Goal: Book appointment/travel/reservation

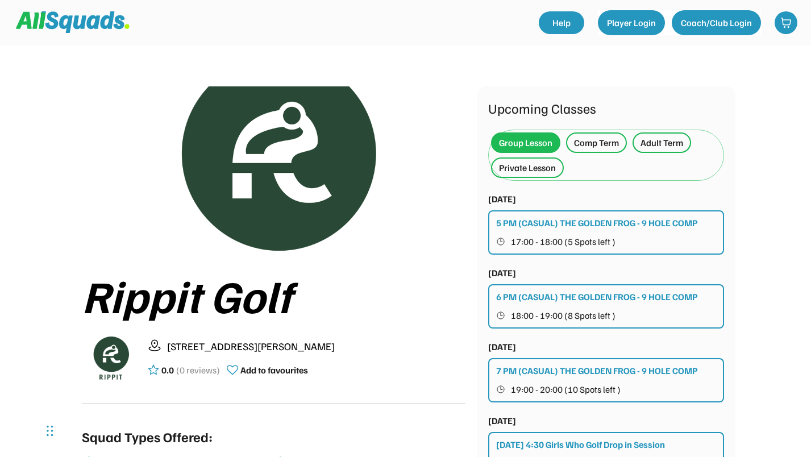
click at [524, 168] on div "Private Lesson" at bounding box center [527, 168] width 57 height 14
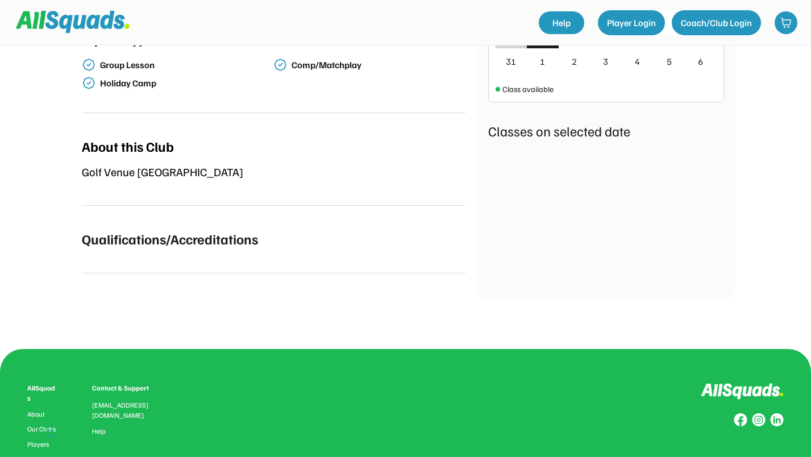
scroll to position [57, 0]
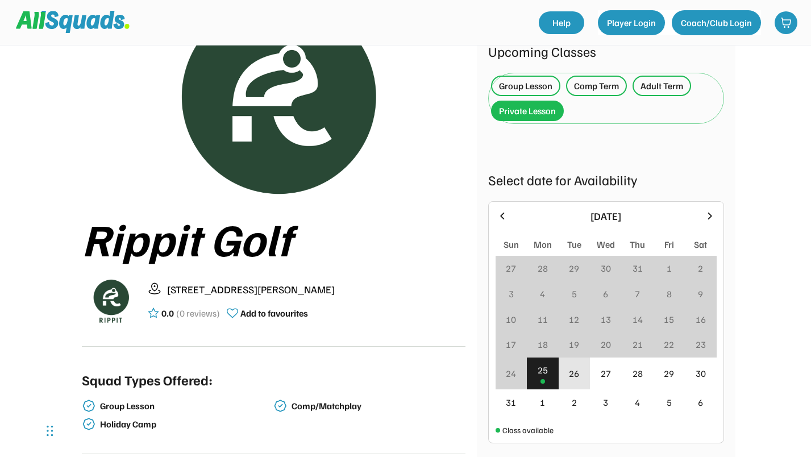
click at [572, 372] on div "26" at bounding box center [574, 374] width 10 height 14
click at [667, 375] on div "29" at bounding box center [669, 374] width 10 height 14
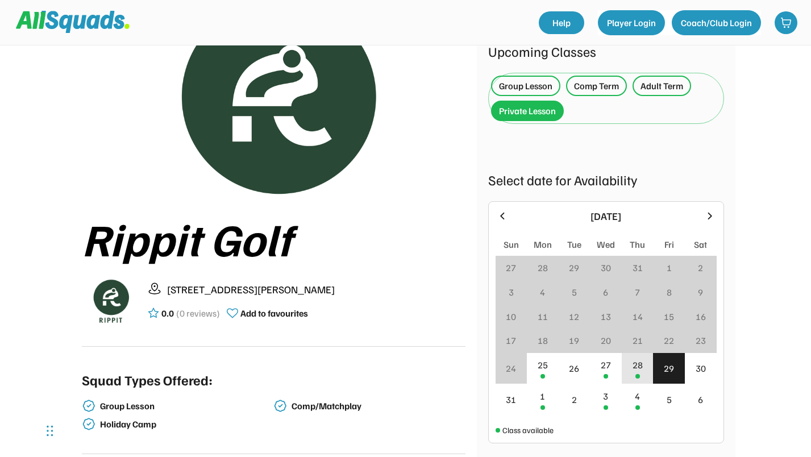
click at [629, 364] on div "28" at bounding box center [638, 368] width 32 height 31
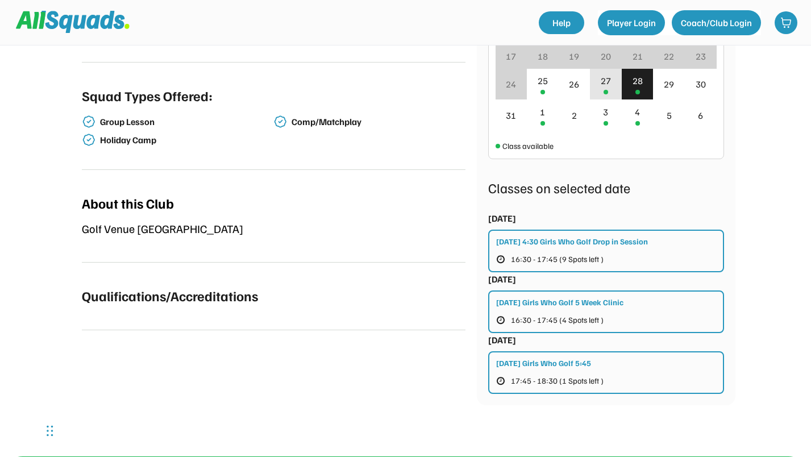
scroll to position [284, 0]
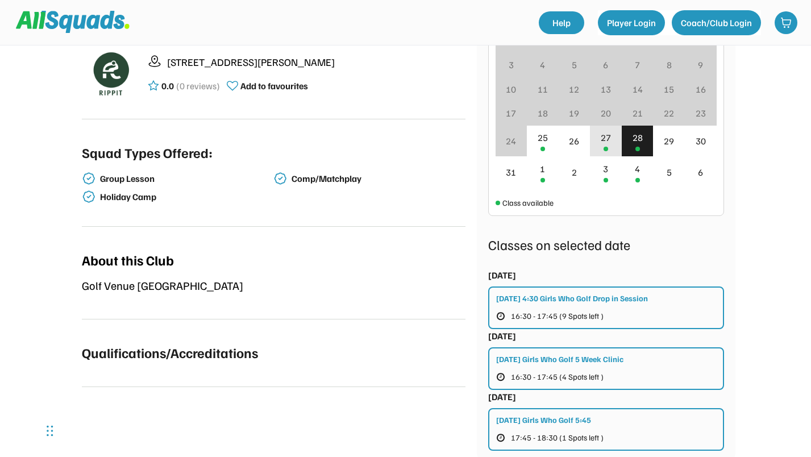
click at [601, 140] on div "27" at bounding box center [606, 138] width 10 height 14
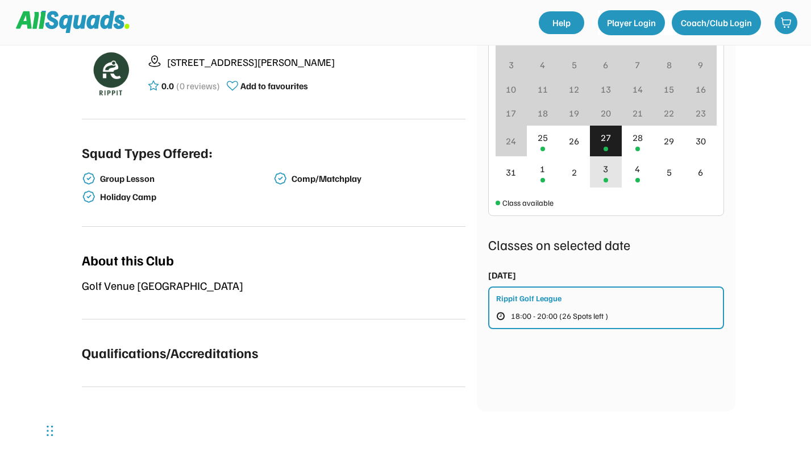
click at [606, 170] on div "3" at bounding box center [605, 169] width 5 height 14
click at [637, 171] on div "4" at bounding box center [637, 169] width 5 height 14
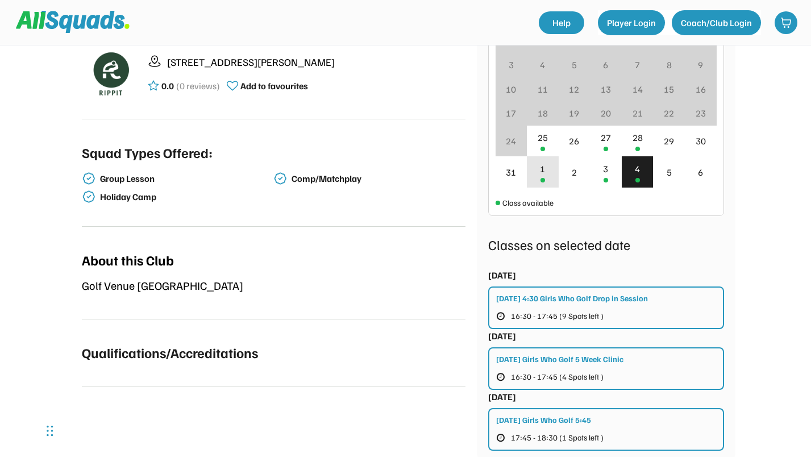
click at [553, 175] on div "1" at bounding box center [543, 171] width 32 height 31
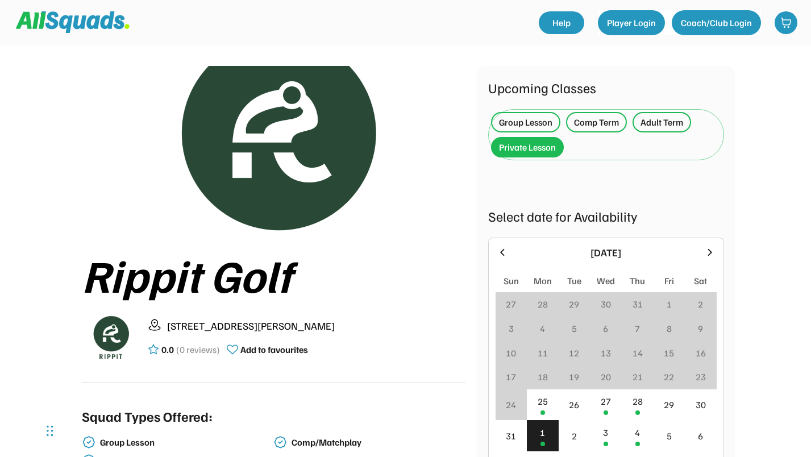
scroll to position [0, 0]
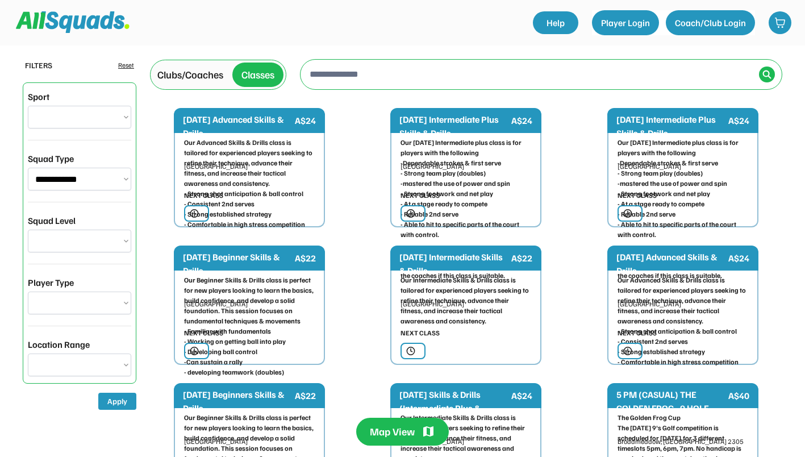
select select "**********"
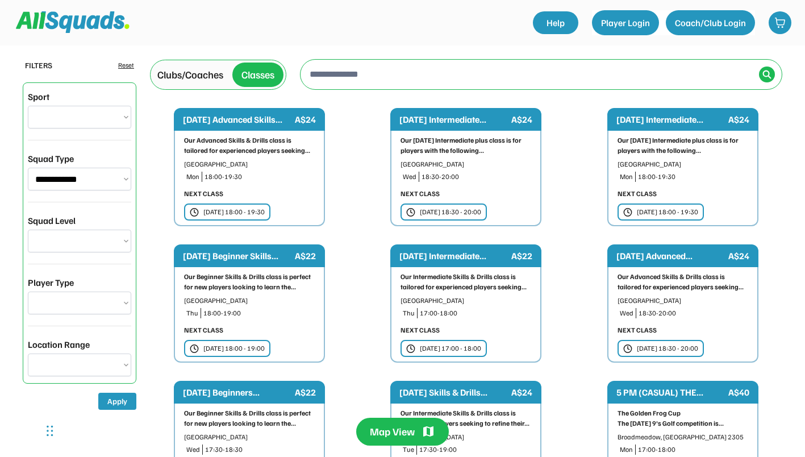
type input "**********"
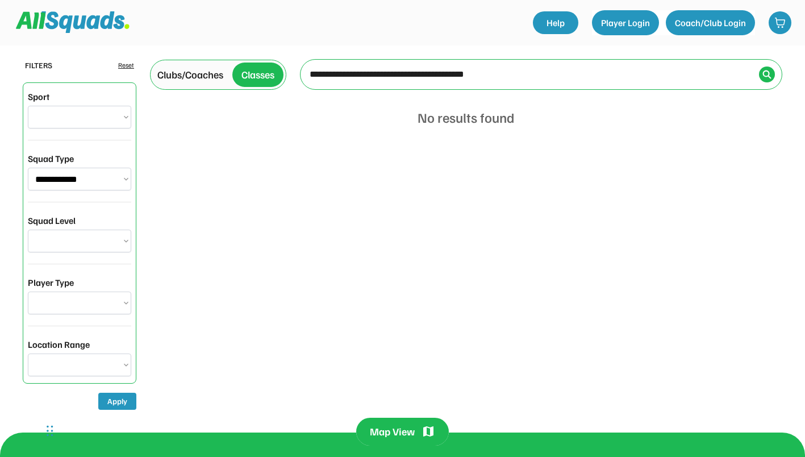
click at [122, 115] on select "**********" at bounding box center [79, 117] width 103 height 23
click at [555, 143] on div "**********" at bounding box center [402, 216] width 805 height 433
click at [767, 73] on img at bounding box center [767, 74] width 9 height 9
click at [120, 364] on select "*** *** **** **** **** *****" at bounding box center [79, 365] width 103 height 23
click at [203, 341] on div "**********" at bounding box center [402, 216] width 805 height 433
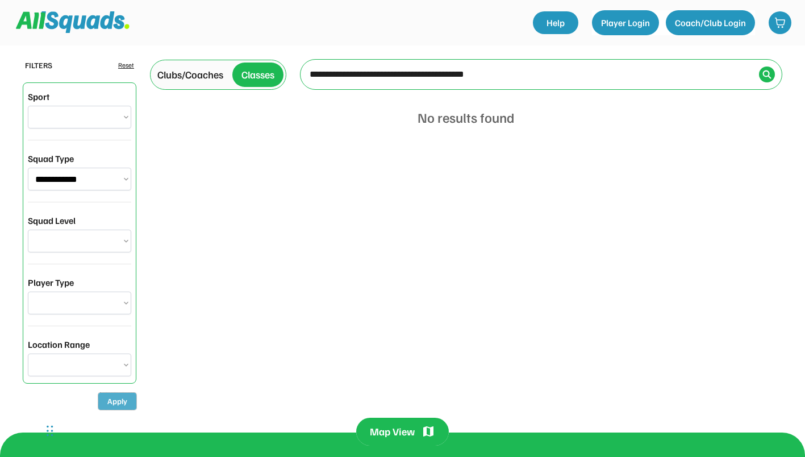
click at [117, 405] on button "Apply" at bounding box center [117, 401] width 38 height 17
click at [385, 73] on input "input" at bounding box center [530, 74] width 447 height 23
click at [262, 73] on div "Classes" at bounding box center [258, 74] width 33 height 15
click at [182, 73] on div "Clubs/Coaches" at bounding box center [190, 74] width 66 height 15
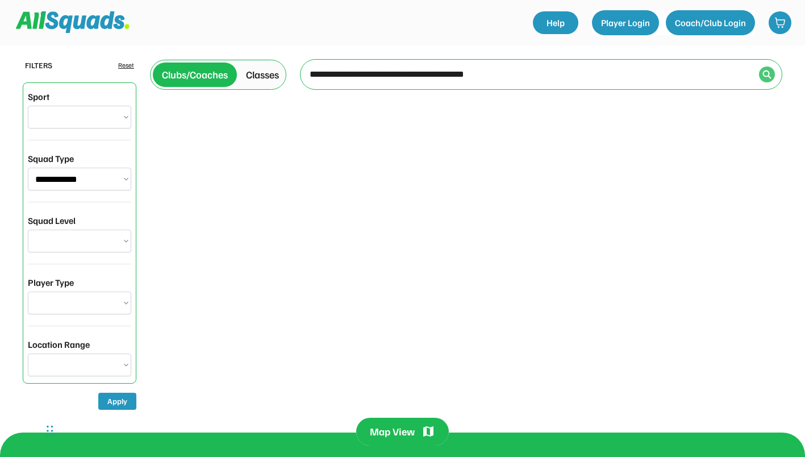
click at [767, 73] on img at bounding box center [767, 74] width 9 height 9
click at [125, 63] on div "Reset" at bounding box center [126, 65] width 16 height 10
select select "**********"
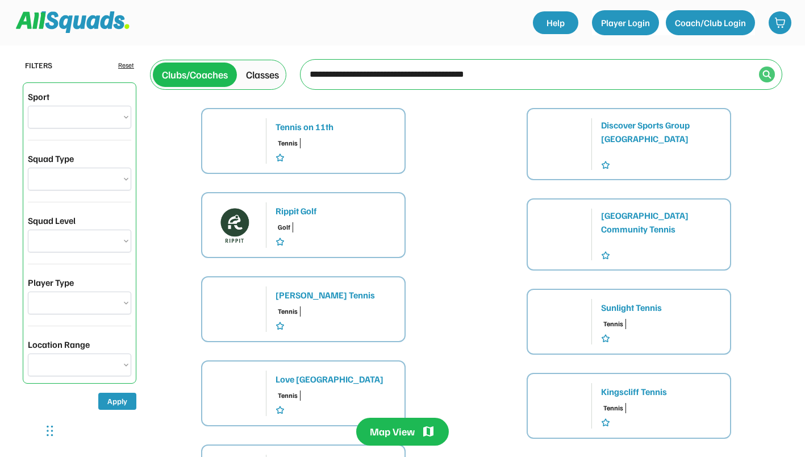
click at [772, 76] on div at bounding box center [767, 74] width 16 height 16
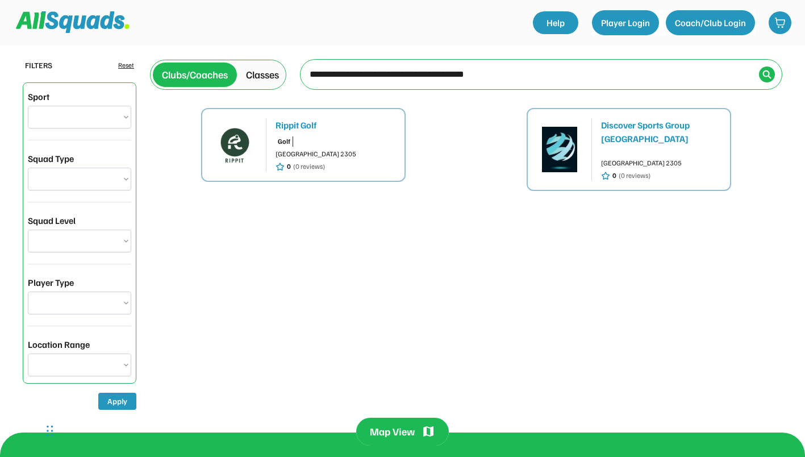
click at [310, 126] on div "Rippit Golf" at bounding box center [336, 125] width 120 height 14
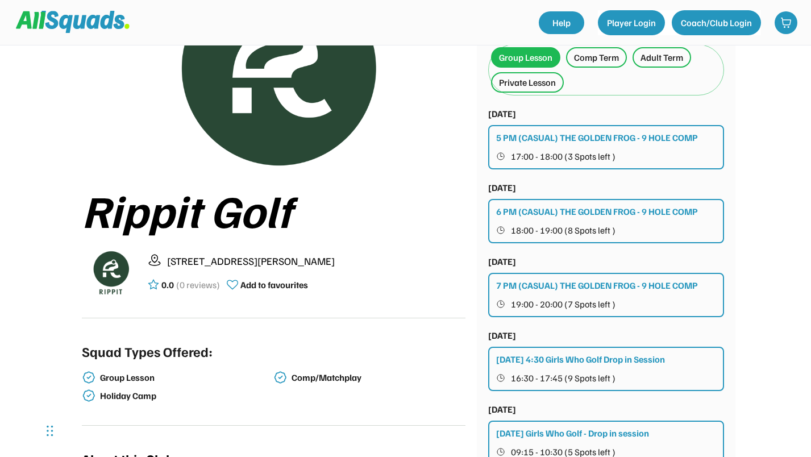
scroll to position [57, 0]
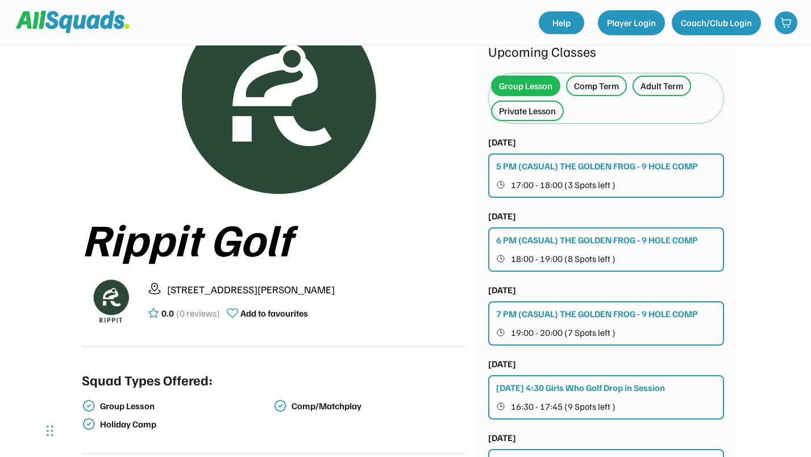
click at [529, 115] on div "Private Lesson" at bounding box center [527, 111] width 57 height 14
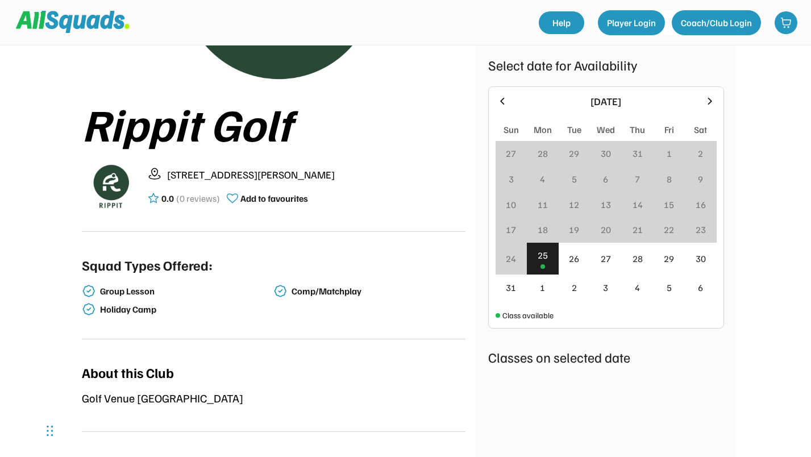
scroll to position [341, 0]
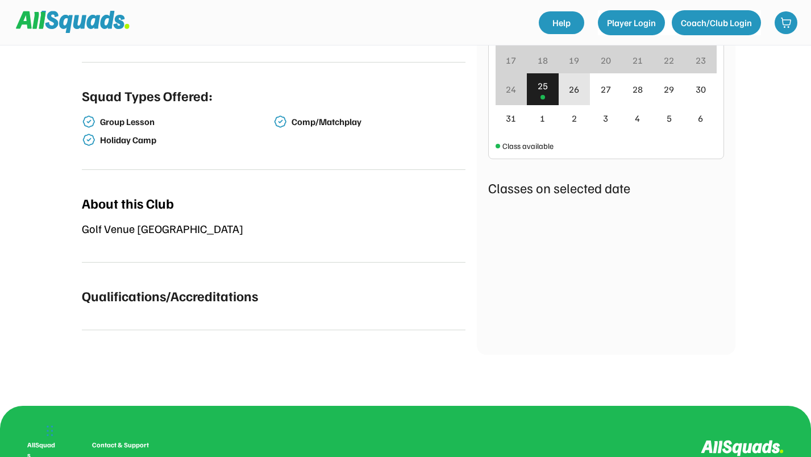
click at [564, 91] on div "26" at bounding box center [575, 89] width 32 height 32
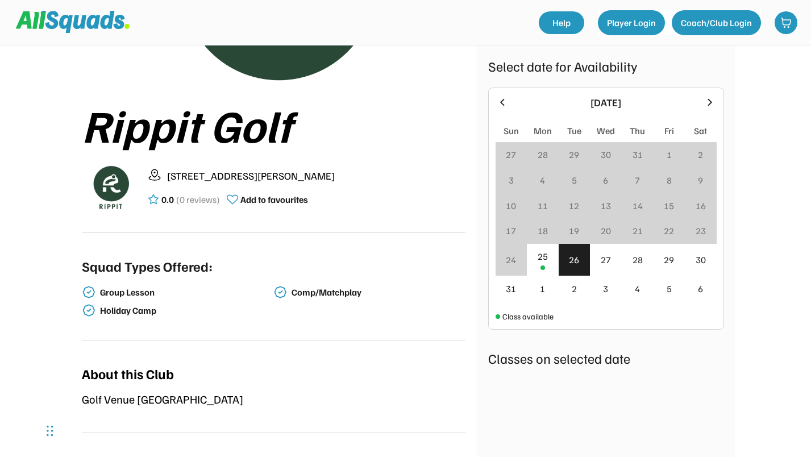
scroll to position [114, 0]
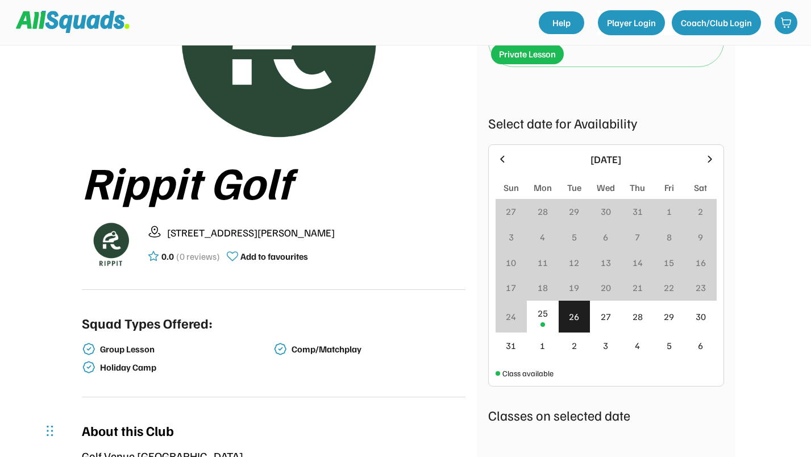
click at [712, 157] on icon at bounding box center [710, 159] width 13 height 13
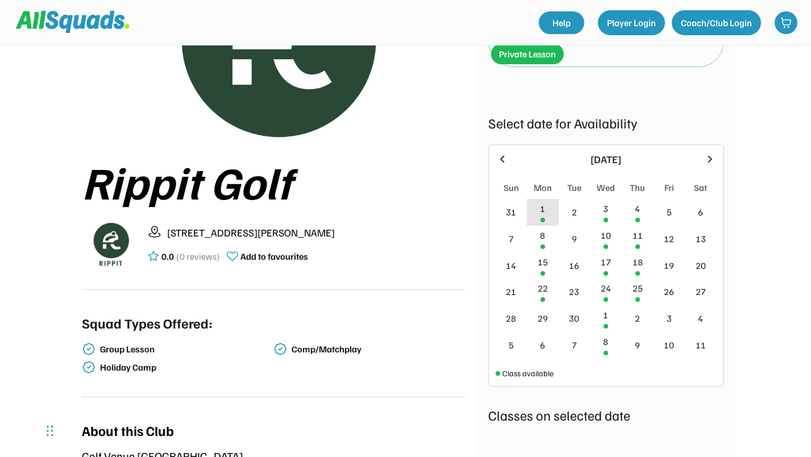
click at [543, 214] on div "1" at bounding box center [542, 209] width 5 height 14
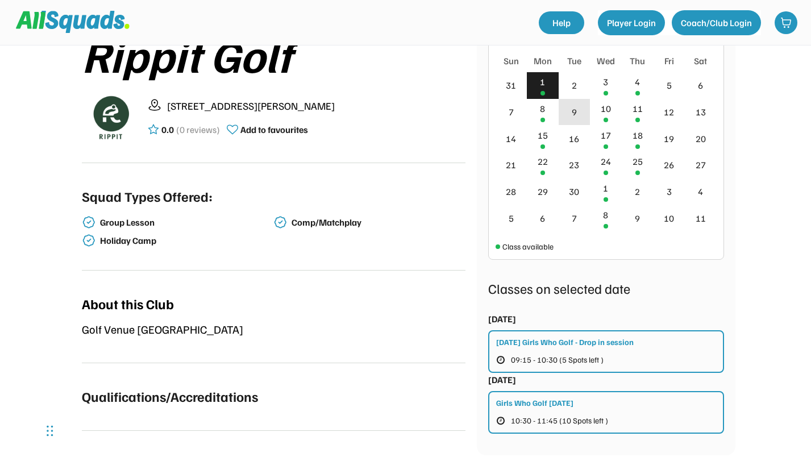
scroll to position [227, 0]
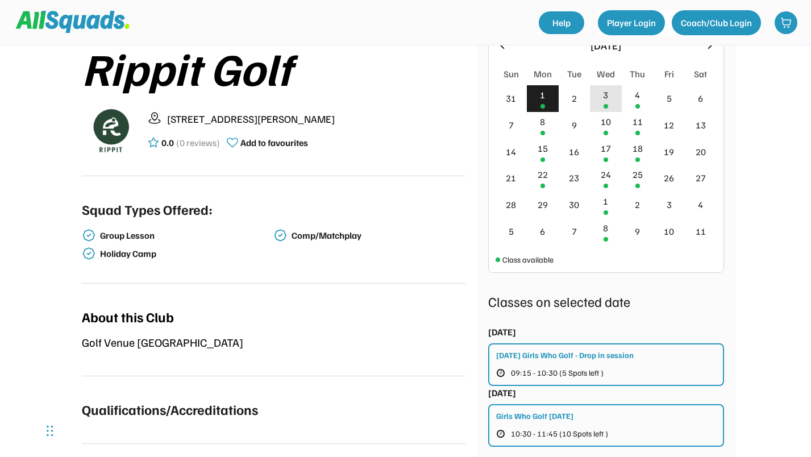
click at [601, 101] on div "3" at bounding box center [606, 98] width 32 height 27
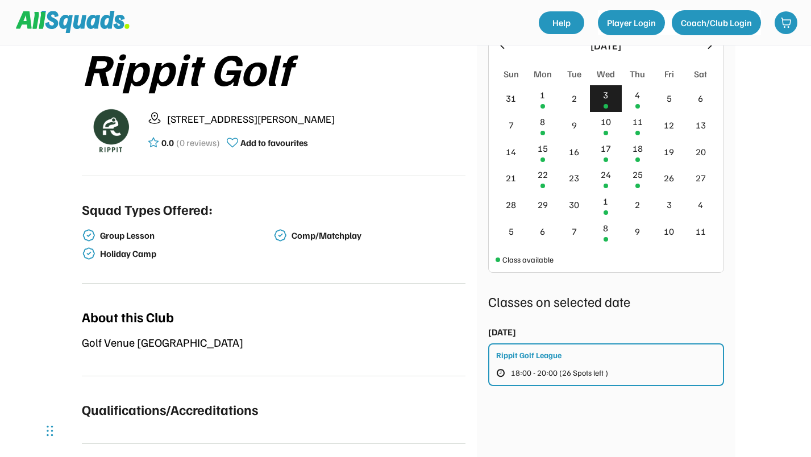
click at [541, 355] on div "Rippit Golf League" at bounding box center [528, 355] width 65 height 12
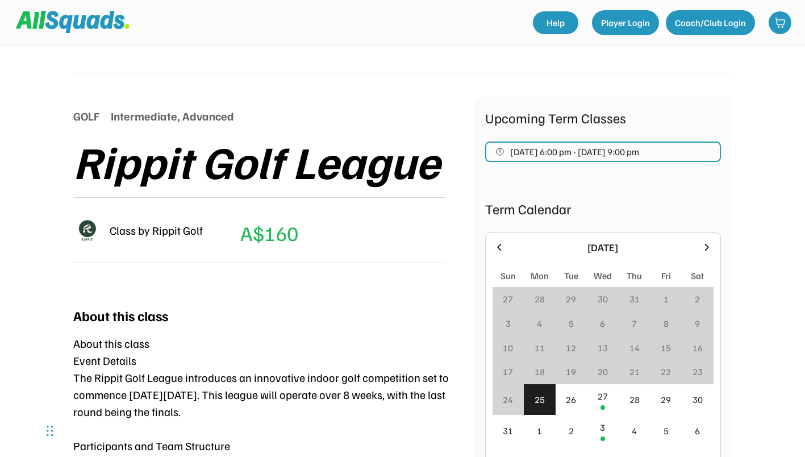
scroll to position [171, 0]
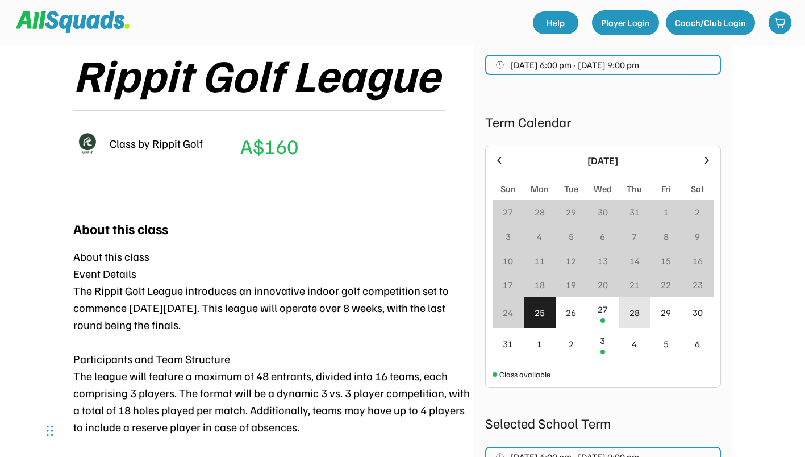
click at [601, 312] on div "27" at bounding box center [603, 309] width 10 height 14
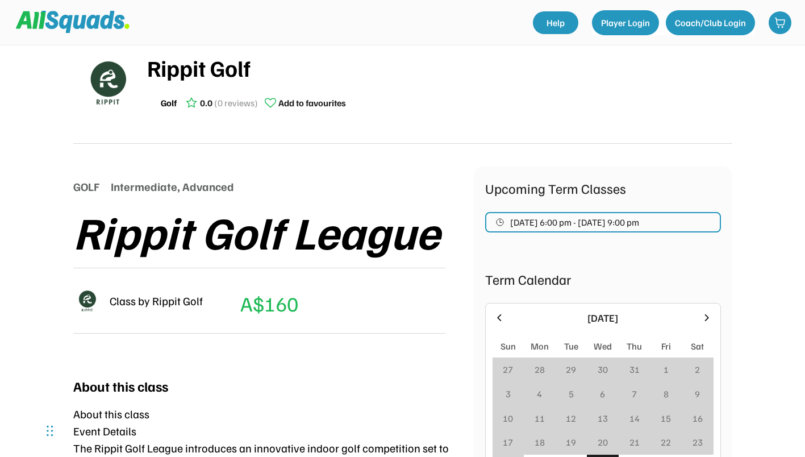
scroll to position [0, 0]
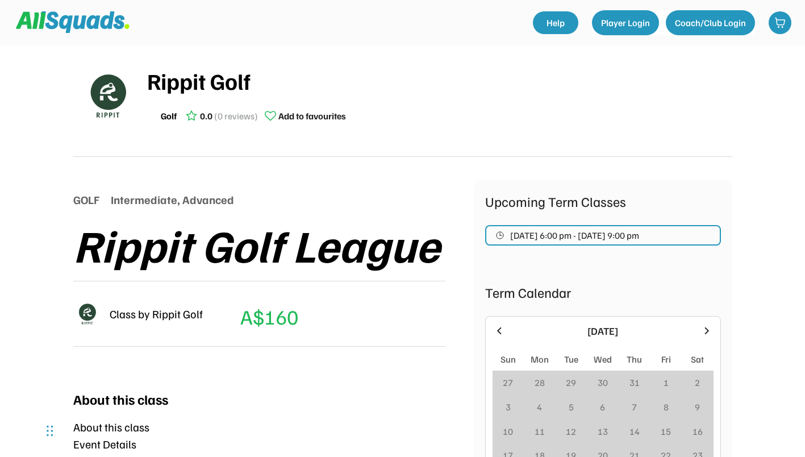
click at [82, 197] on div "GOLF" at bounding box center [86, 199] width 26 height 17
